Goal: Task Accomplishment & Management: Complete application form

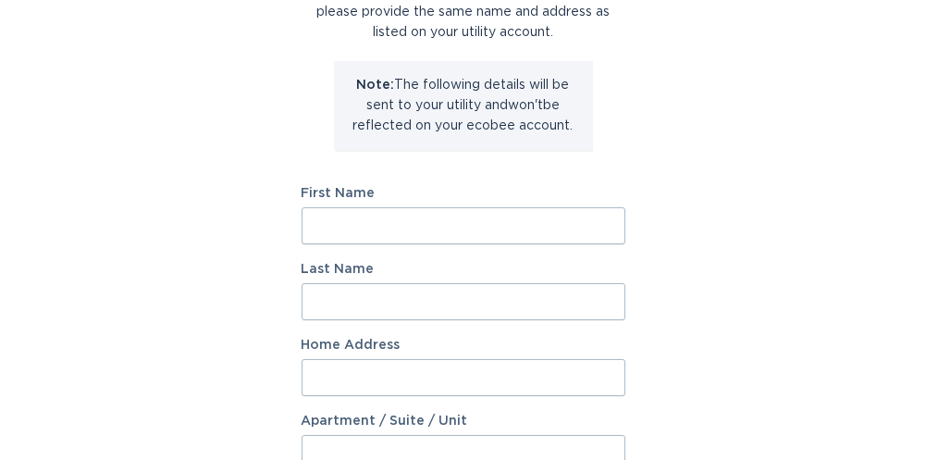
scroll to position [185, 0]
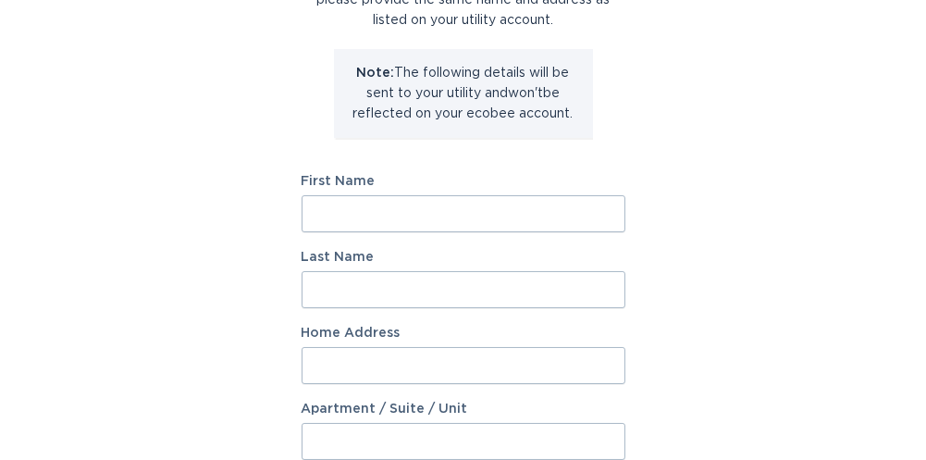
click at [309, 217] on input "First Name" at bounding box center [464, 213] width 324 height 37
type input "[PERSON_NAME]"
type input "[STREET_ADDRESS][PERSON_NAME]"
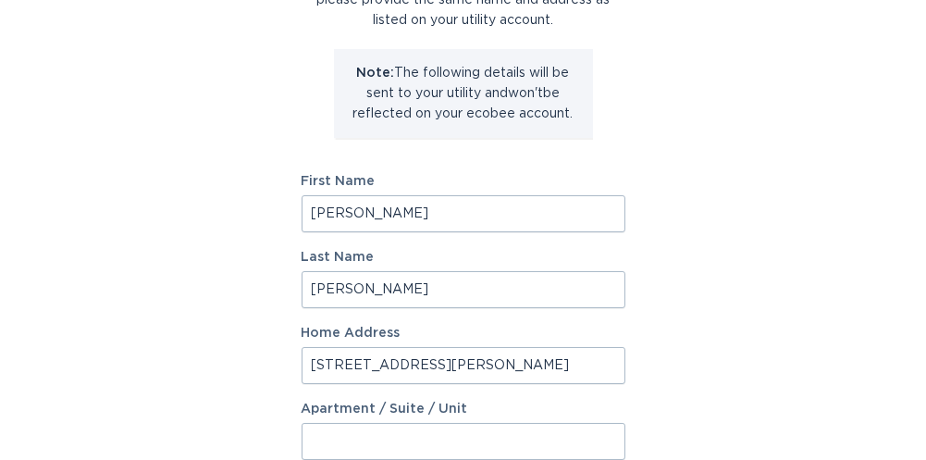
select select "US"
type input "[PERSON_NAME]"
type input "29670"
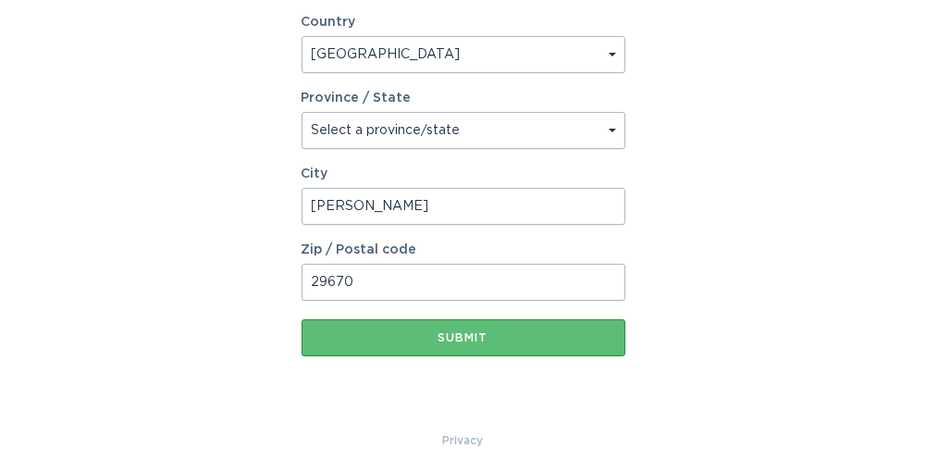
scroll to position [666, 0]
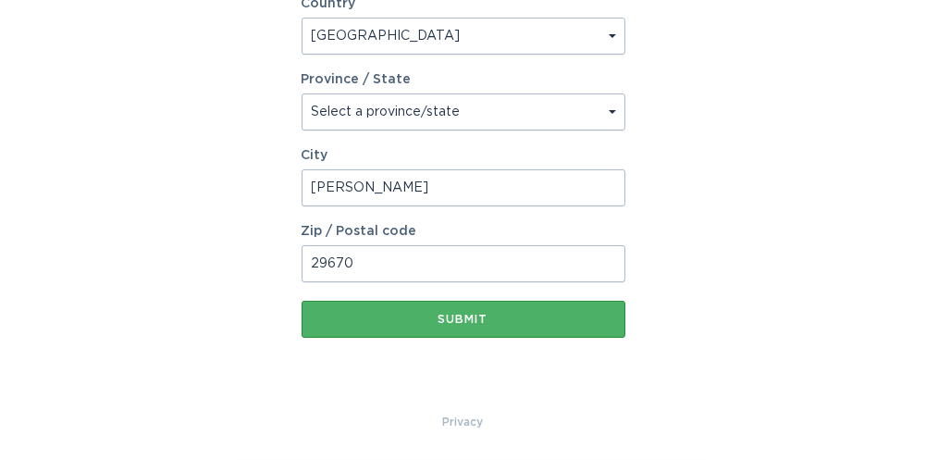
click at [559, 328] on button "Submit" at bounding box center [464, 319] width 324 height 37
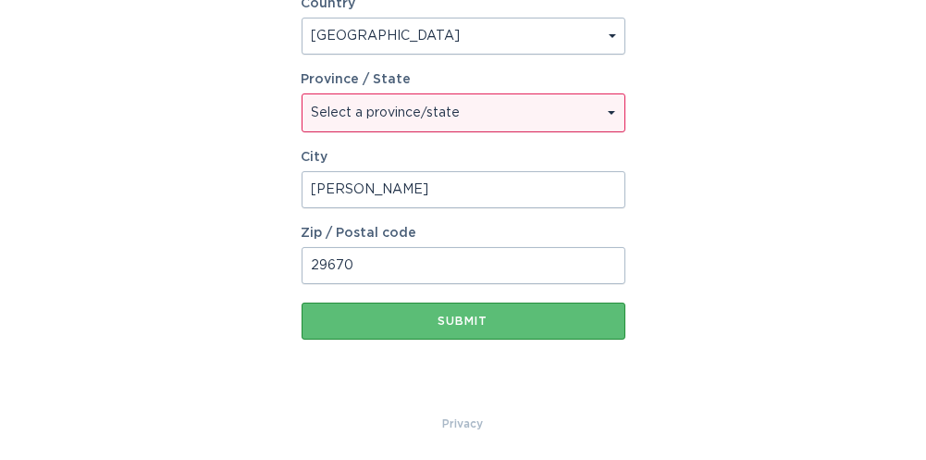
click at [532, 115] on select "Select a province/state Alabama Alaska American Samoa Arizona Arkansas Californ…" at bounding box center [464, 112] width 322 height 37
select select "SC"
click at [303, 94] on select "Select a province/state Alabama Alaska American Samoa Arizona Arkansas Californ…" at bounding box center [464, 112] width 322 height 37
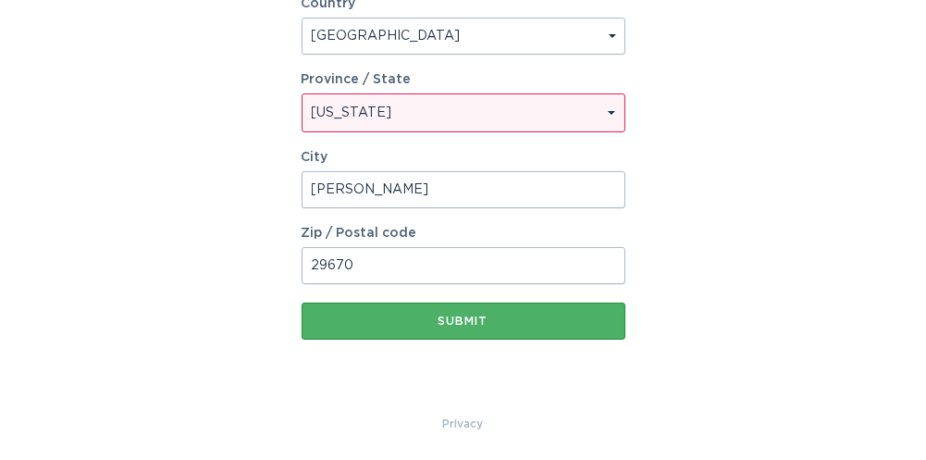
click at [515, 316] on div "Submit" at bounding box center [463, 321] width 305 height 11
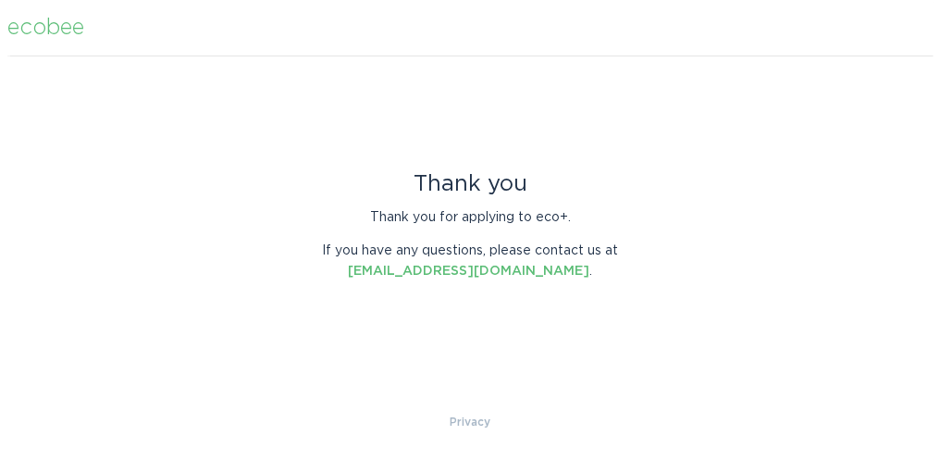
scroll to position [0, 0]
